Goal: Task Accomplishment & Management: Manage account settings

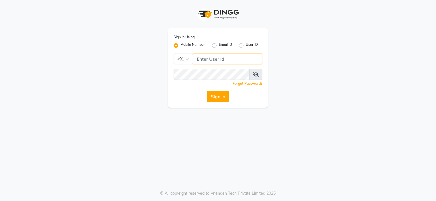
type input "9091918787"
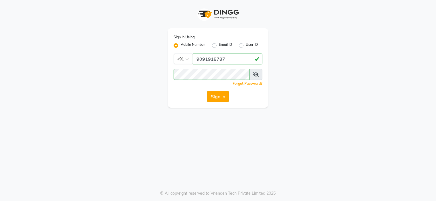
click at [216, 98] on button "Sign In" at bounding box center [218, 96] width 22 height 11
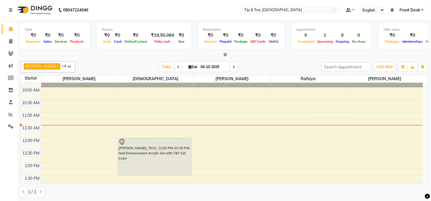
scroll to position [32, 0]
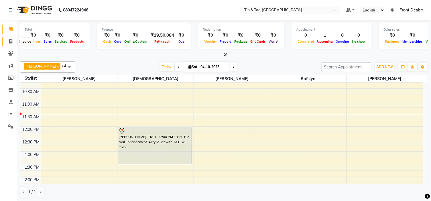
drag, startPoint x: 10, startPoint y: 41, endPoint x: 21, endPoint y: 44, distance: 12.0
click at [10, 41] on icon at bounding box center [10, 41] width 3 height 4
select select "service"
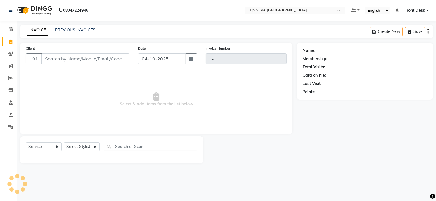
type input "1191"
select select "5360"
click at [68, 28] on link "PREVIOUS INVOICES" at bounding box center [75, 29] width 40 height 5
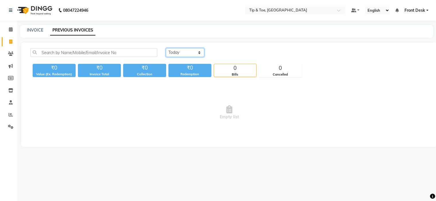
click at [178, 53] on select "Today Yesterday Custom Range" at bounding box center [185, 52] width 38 height 9
select select "yesterday"
click at [166, 48] on select "Today Yesterday Custom Range" at bounding box center [185, 52] width 38 height 9
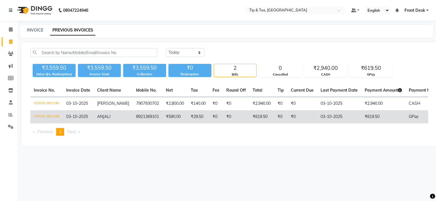
click at [105, 116] on span "ANJALI" at bounding box center [103, 116] width 13 height 5
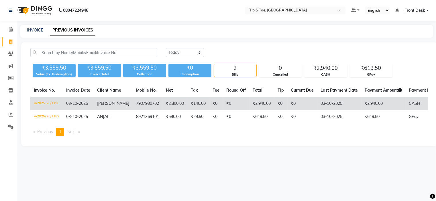
click at [103, 104] on span "[PERSON_NAME]" at bounding box center [113, 103] width 32 height 5
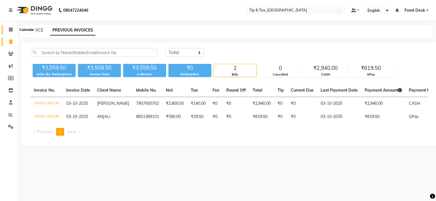
click at [11, 29] on icon at bounding box center [11, 29] width 4 height 4
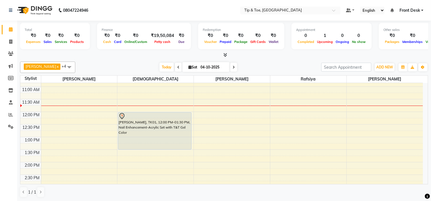
scroll to position [32, 0]
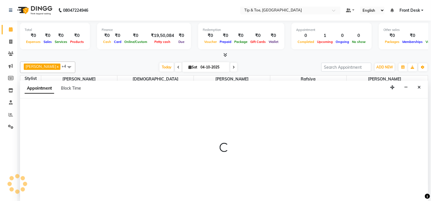
scroll to position [0, 0]
select select "48143"
select select "tentative"
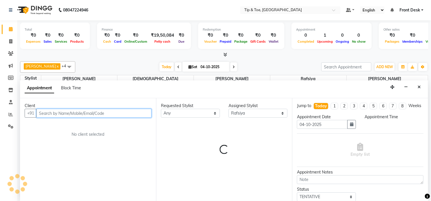
select select "750"
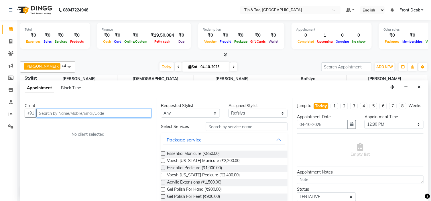
click at [84, 113] on input "text" at bounding box center [93, 113] width 115 height 9
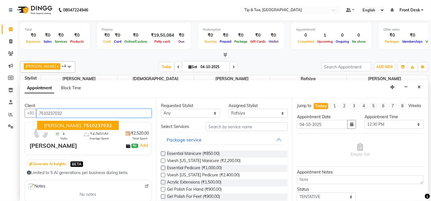
click at [83, 128] on span "7510237032" at bounding box center [97, 126] width 29 height 6
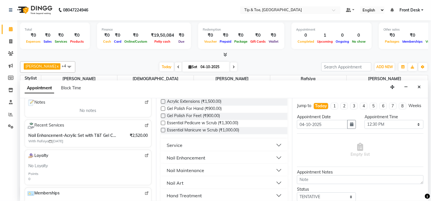
scroll to position [95, 0]
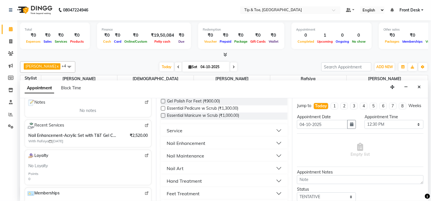
type input "7510237032"
click at [201, 154] on div "Nail Maintenance" at bounding box center [186, 155] width 38 height 7
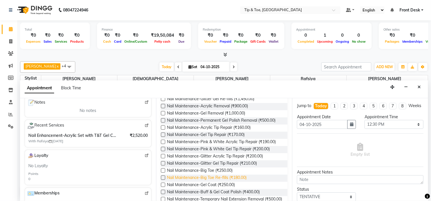
scroll to position [191, 0]
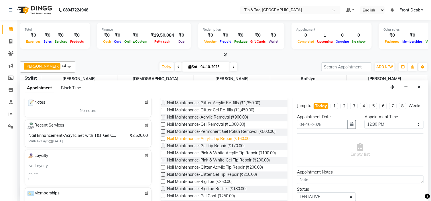
click at [215, 139] on span "Nail Maintenance-Acrylic Tip Repair (₹160.00)" at bounding box center [209, 139] width 84 height 7
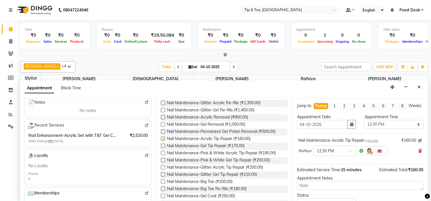
checkbox input "false"
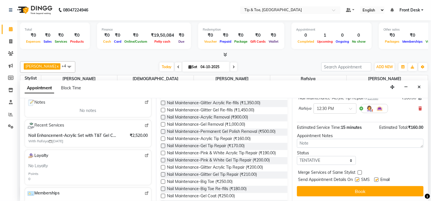
scroll to position [48, 0]
drag, startPoint x: 377, startPoint y: 179, endPoint x: 359, endPoint y: 189, distance: 20.6
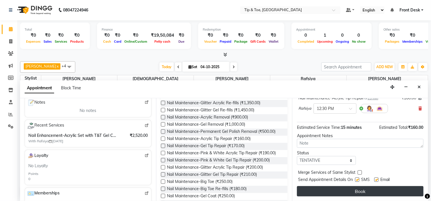
click at [376, 179] on label at bounding box center [376, 180] width 4 height 4
click at [376, 179] on input "checkbox" at bounding box center [376, 180] width 4 height 4
checkbox input "false"
click at [344, 190] on button "Book" at bounding box center [360, 191] width 127 height 10
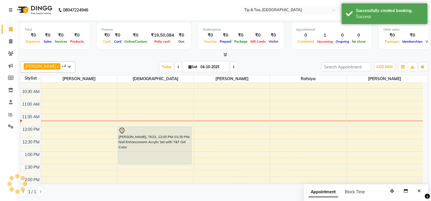
scroll to position [0, 0]
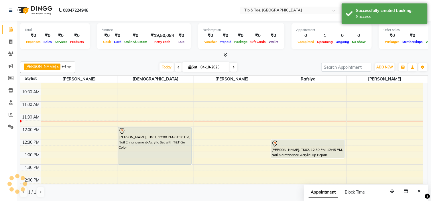
drag, startPoint x: 285, startPoint y: 145, endPoint x: 284, endPoint y: 158, distance: 13.2
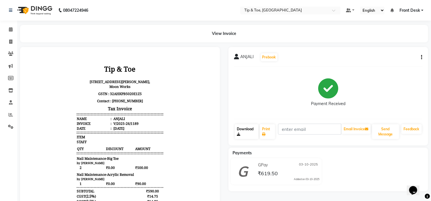
click at [245, 128] on link "Download" at bounding box center [247, 131] width 24 height 15
click at [247, 125] on link "Download" at bounding box center [247, 131] width 24 height 15
